Goal: Information Seeking & Learning: Learn about a topic

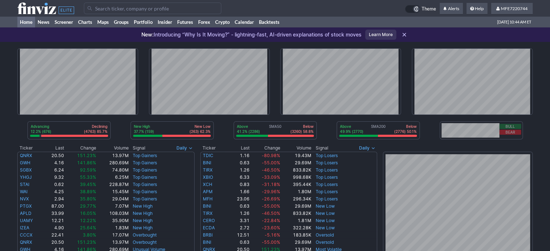
click at [123, 9] on input "Search" at bounding box center [153, 9] width 138 height 12
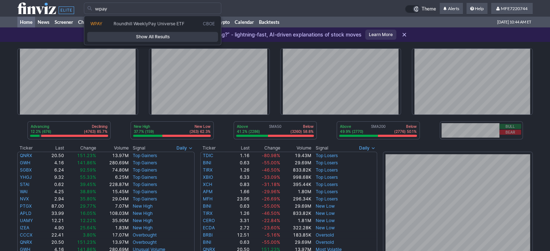
type input "wpay"
click at [132, 35] on span "Show All Results" at bounding box center [152, 36] width 124 height 7
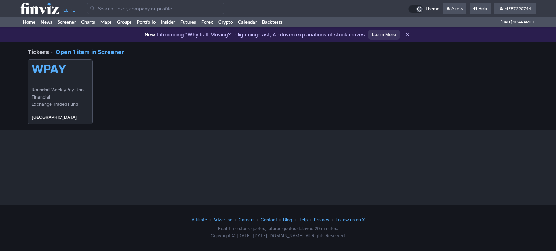
click at [71, 77] on link "WPAY Roundhill WeeklyPay Universe ETF Financial Exchange Traded Fund USA" at bounding box center [60, 91] width 65 height 65
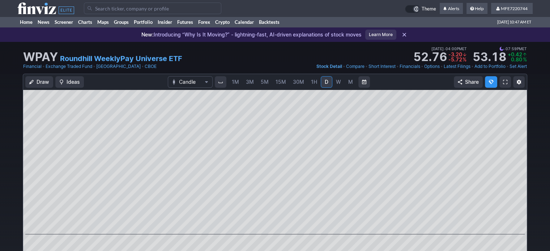
click at [186, 8] on input "Search" at bounding box center [153, 9] width 138 height 12
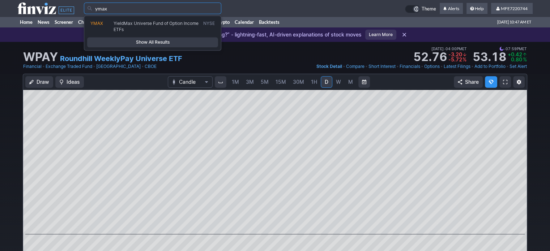
type input "ymax"
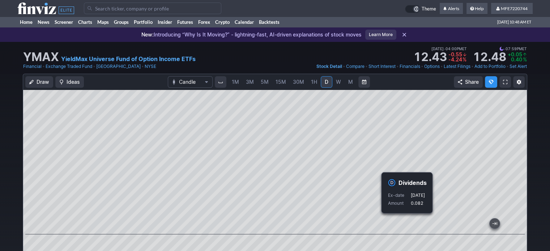
click at [203, 8] on input "Search" at bounding box center [153, 9] width 138 height 12
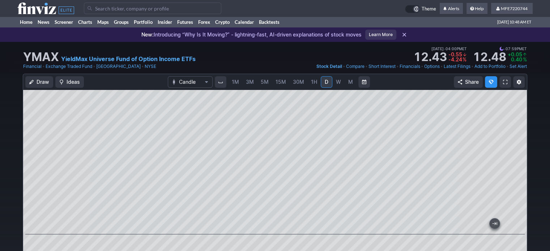
paste input "XDTE"
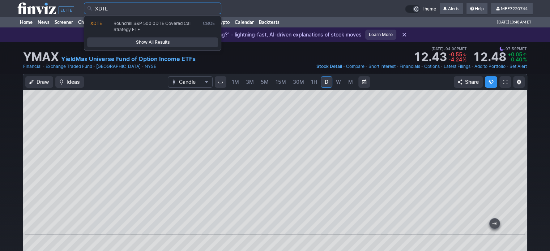
type input "XDTE"
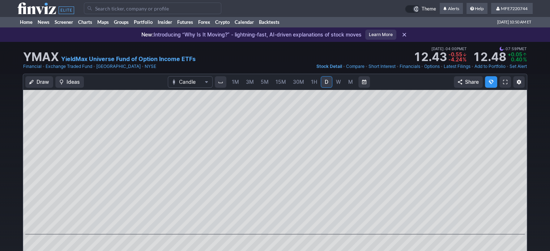
click at [169, 9] on input "Search" at bounding box center [153, 9] width 138 height 12
click at [169, 8] on input "Search" at bounding box center [153, 9] width 138 height 12
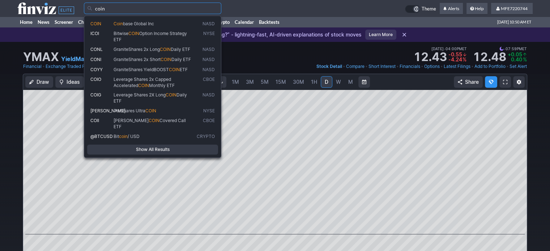
type input "coin"
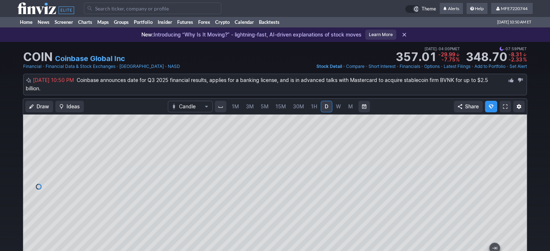
click at [194, 7] on input "Search" at bounding box center [153, 9] width 138 height 12
click at [180, 8] on input "Search" at bounding box center [153, 9] width 138 height 12
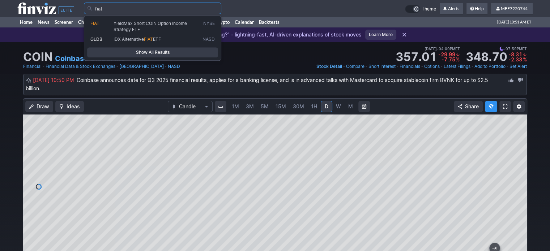
type input "fiat"
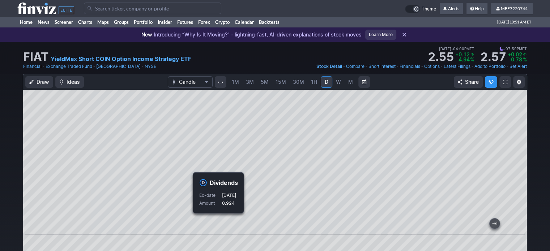
click at [263, 84] on span "5M" at bounding box center [265, 82] width 8 height 6
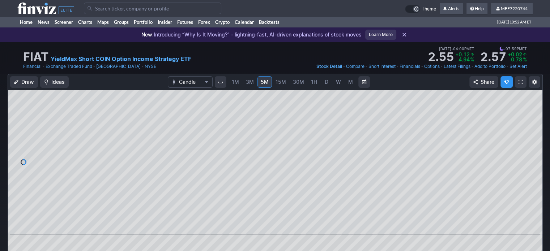
click at [324, 81] on span "D" at bounding box center [326, 82] width 5 height 7
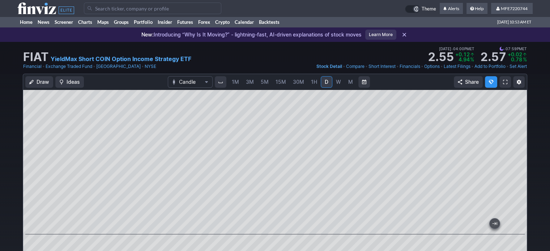
click at [140, 8] on input "Search" at bounding box center [153, 9] width 138 height 12
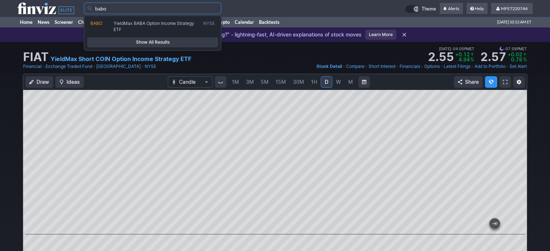
type input "babo"
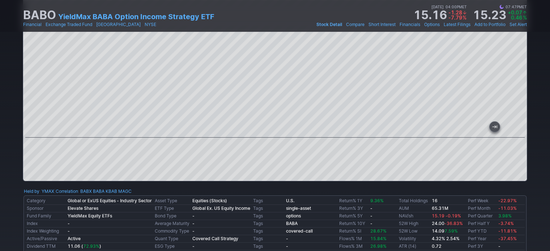
scroll to position [36, 0]
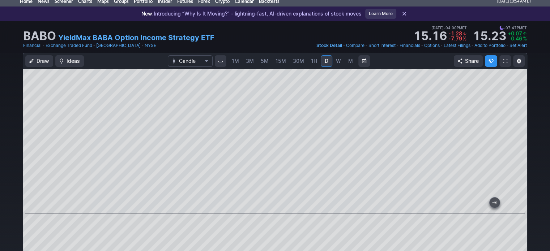
scroll to position [0, 0]
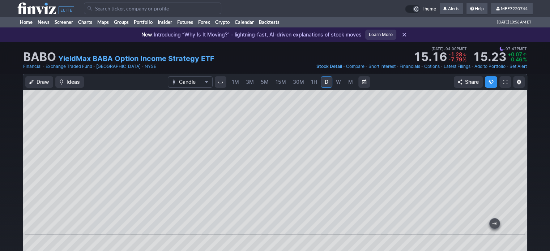
click at [199, 10] on input "Search" at bounding box center [153, 9] width 138 height 12
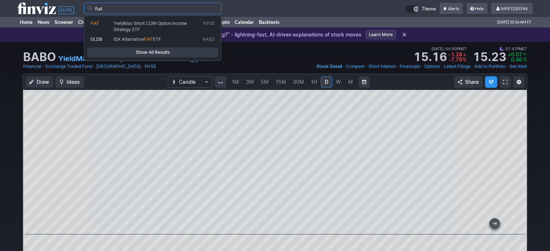
type input "fiat"
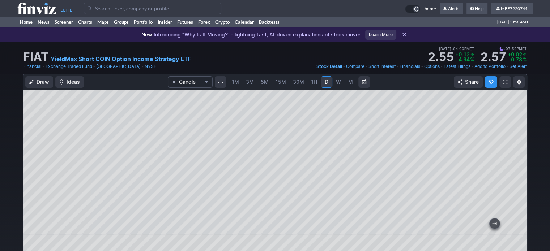
click at [338, 82] on span "W" at bounding box center [338, 82] width 5 height 6
click at [325, 83] on span "D" at bounding box center [327, 82] width 4 height 6
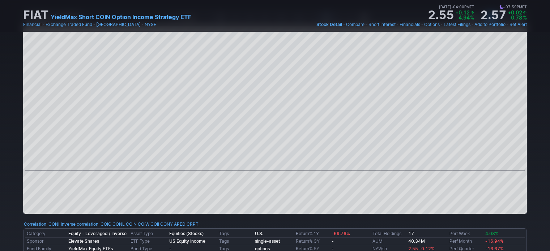
scroll to position [36, 0]
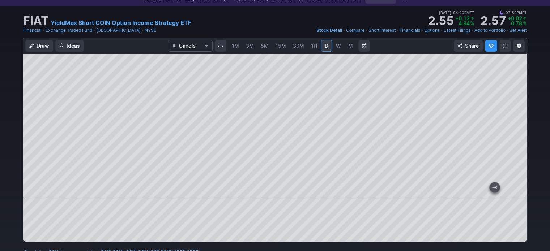
click at [340, 47] on link "W" at bounding box center [339, 46] width 12 height 12
click at [325, 47] on span "D" at bounding box center [327, 46] width 4 height 6
click at [340, 44] on link "W" at bounding box center [339, 46] width 12 height 12
click at [352, 47] on span "M" at bounding box center [350, 45] width 5 height 7
click at [340, 47] on link "W" at bounding box center [339, 46] width 12 height 12
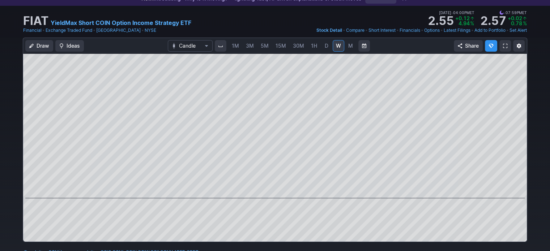
click at [325, 47] on span "D" at bounding box center [327, 46] width 4 height 6
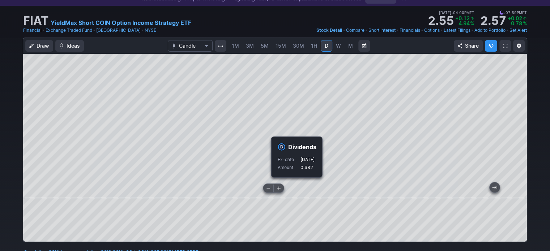
click at [339, 189] on div at bounding box center [273, 192] width 477 height 7
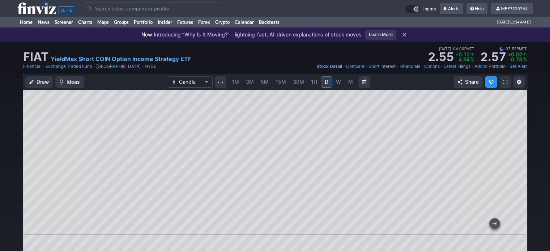
click at [153, 6] on input "Search" at bounding box center [153, 9] width 138 height 12
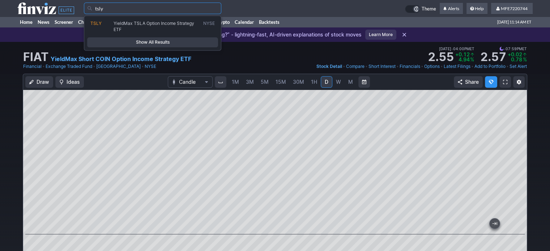
type input "tsly"
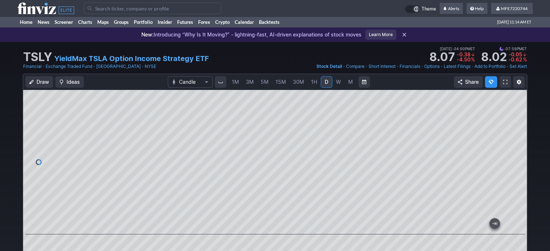
click at [181, 3] on td at bounding box center [244, 8] width 321 height 17
click at [181, 3] on input "Search" at bounding box center [153, 9] width 138 height 12
click at [182, 7] on input "Search" at bounding box center [153, 9] width 138 height 12
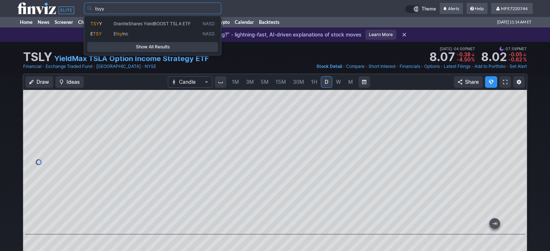
type input "tsyy"
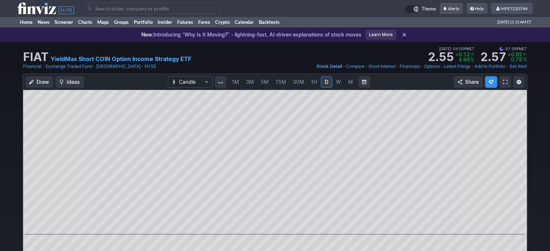
scroll to position [145, 0]
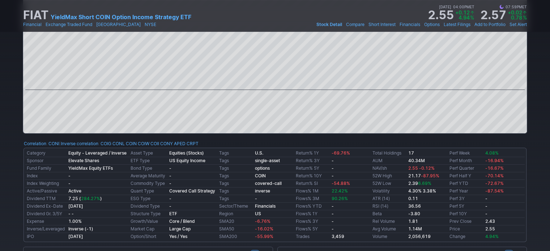
click at [94, 197] on span "284.27%" at bounding box center [90, 198] width 19 height 5
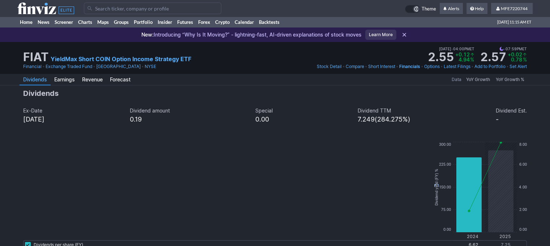
drag, startPoint x: 411, startPoint y: 187, endPoint x: 372, endPoint y: 185, distance: 39.1
click at [372, 185] on div "0.00 2.00 4.00 6.00 8.00 0.00 75.00 150.00 225.00 300.00 Dividend yield (FY) % …" at bounding box center [275, 187] width 504 height 90
click at [204, 8] on input "Search" at bounding box center [153, 9] width 138 height 12
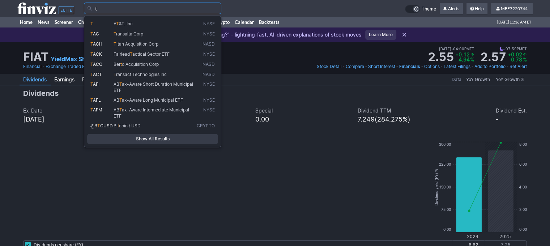
type input "t"
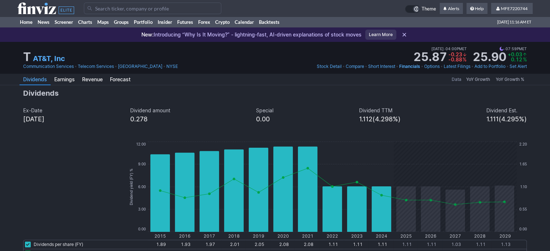
drag, startPoint x: 120, startPoint y: 80, endPoint x: 97, endPoint y: 84, distance: 23.5
click at [120, 80] on span "Forecast" at bounding box center [120, 79] width 21 height 7
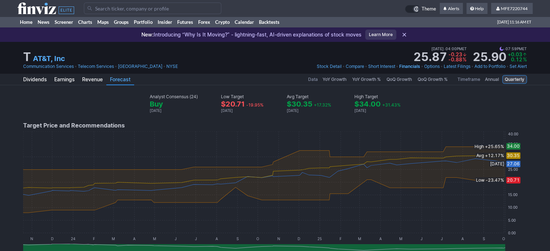
click at [39, 68] on link "Communication Services" at bounding box center [48, 66] width 51 height 7
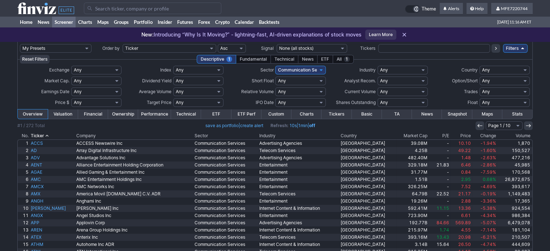
click at [182, 7] on input "Search" at bounding box center [153, 9] width 138 height 12
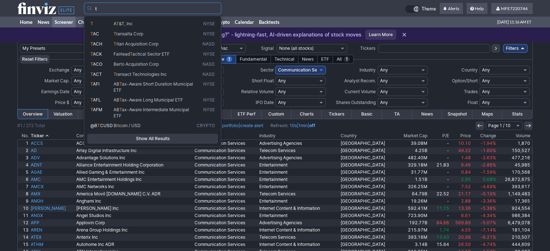
type input "t"
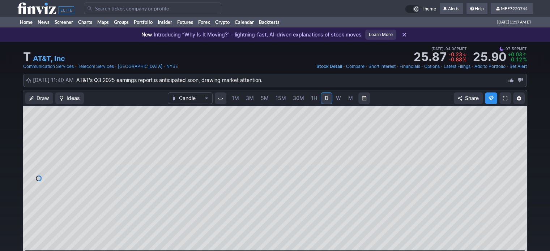
click at [338, 97] on span "W" at bounding box center [338, 98] width 5 height 6
click at [350, 98] on span "M" at bounding box center [350, 98] width 5 height 6
click at [338, 100] on span "W" at bounding box center [338, 98] width 5 height 6
click at [349, 101] on span "M" at bounding box center [350, 98] width 5 height 6
click at [202, 7] on input "Search" at bounding box center [153, 9] width 138 height 12
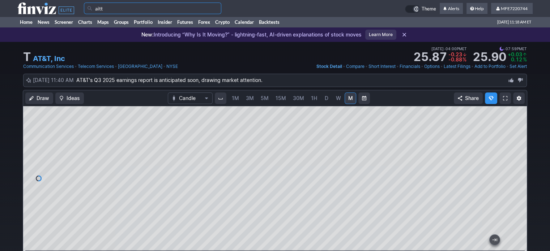
type input "aitt"
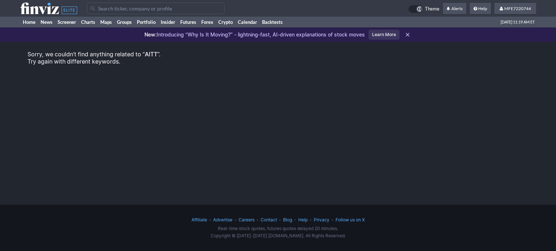
click at [174, 7] on input "Search" at bounding box center [156, 9] width 138 height 12
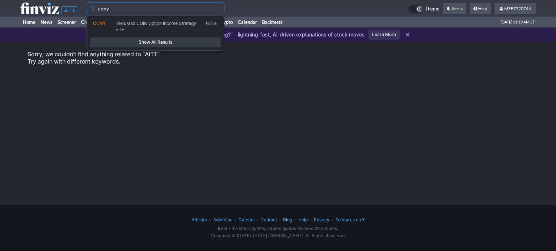
type input "cony"
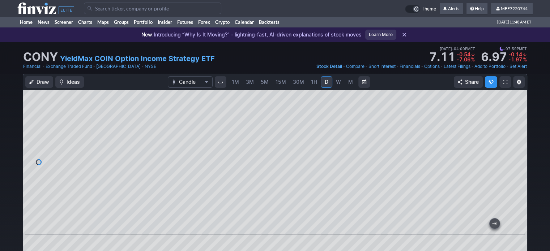
click at [178, 8] on input "Search" at bounding box center [153, 9] width 138 height 12
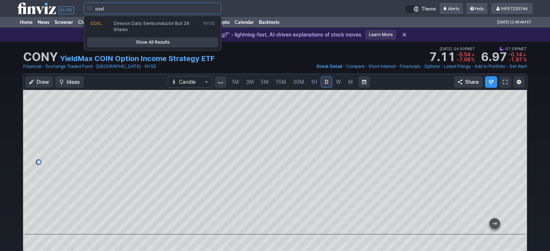
type input "soxl"
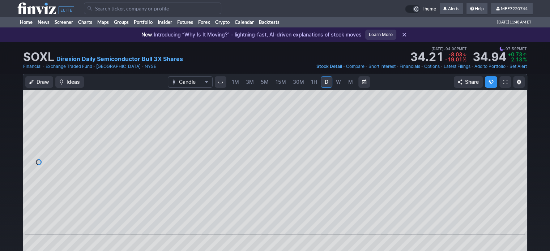
click at [348, 82] on span "M" at bounding box center [350, 82] width 5 height 6
click at [522, 167] on div at bounding box center [275, 162] width 504 height 145
click at [180, 7] on input "Search" at bounding box center [153, 9] width 138 height 12
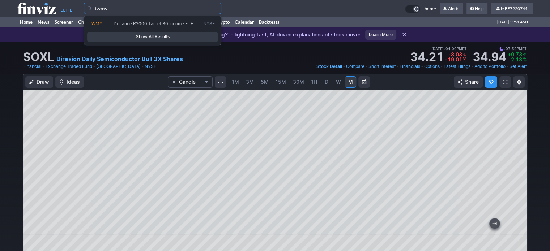
type input "iwmy"
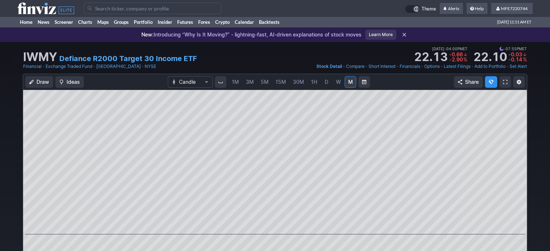
click at [326, 84] on span "D" at bounding box center [327, 82] width 4 height 6
click at [290, 89] on div "Draw Ideas Candle 1M 3M 5M 15M 30M 1H D W M Share" at bounding box center [275, 176] width 504 height 204
drag, startPoint x: 521, startPoint y: 47, endPoint x: 451, endPoint y: 7, distance: 80.6
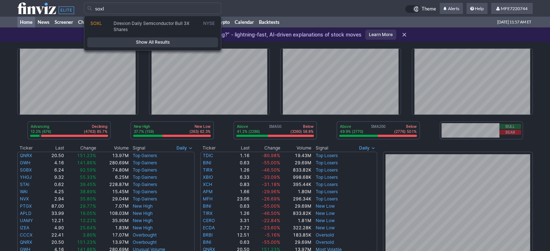
type input "soxl"
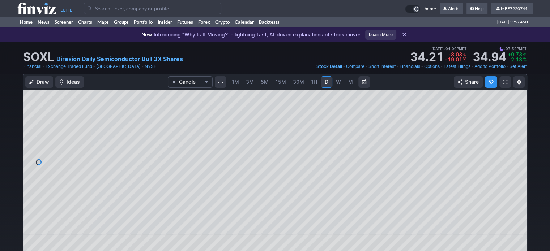
click at [348, 83] on span "M" at bounding box center [350, 82] width 5 height 6
